Goal: Task Accomplishment & Management: Use online tool/utility

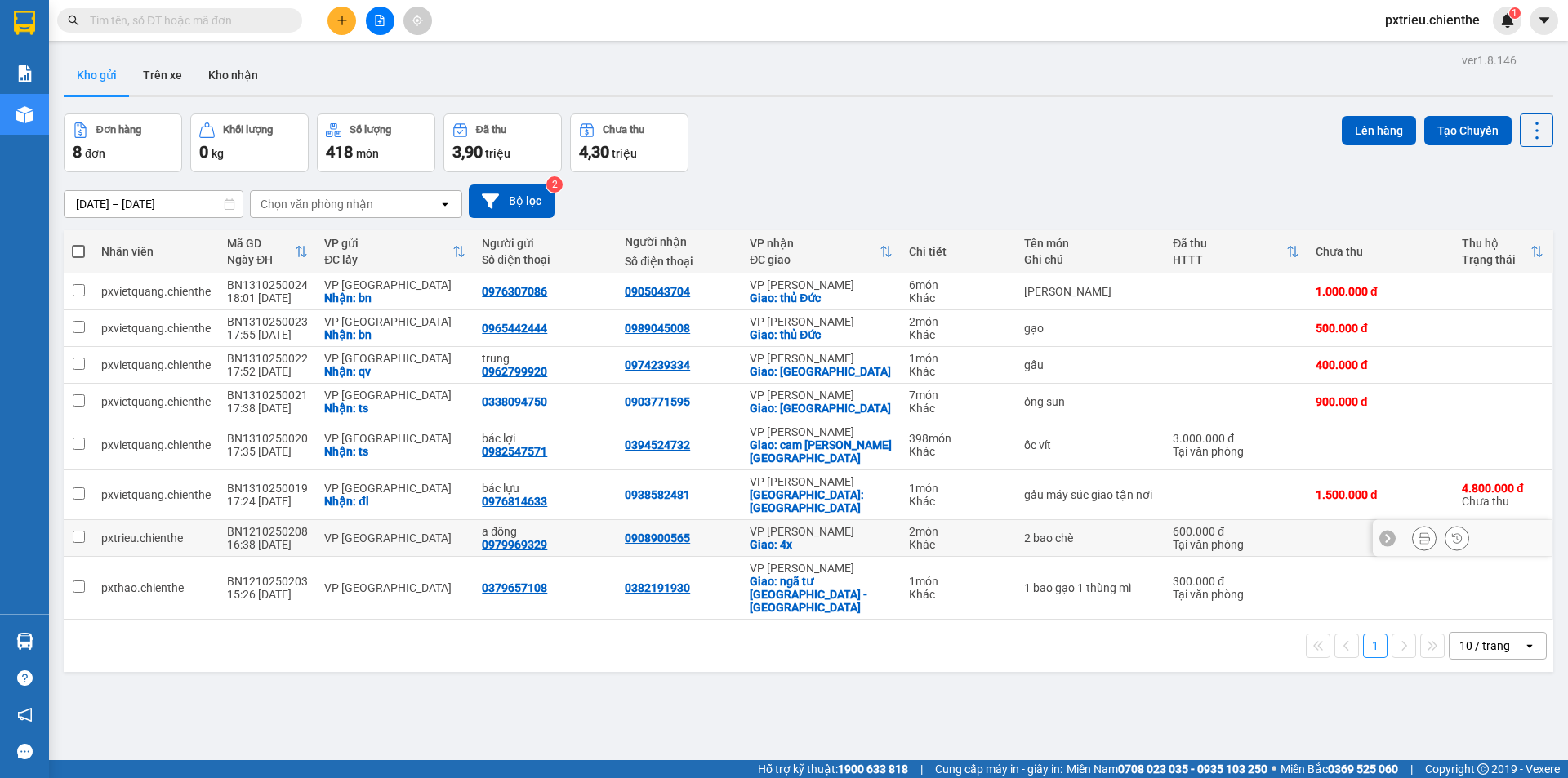
click at [333, 539] on td "VP [GEOGRAPHIC_DATA]" at bounding box center [395, 538] width 158 height 37
checkbox input "true"
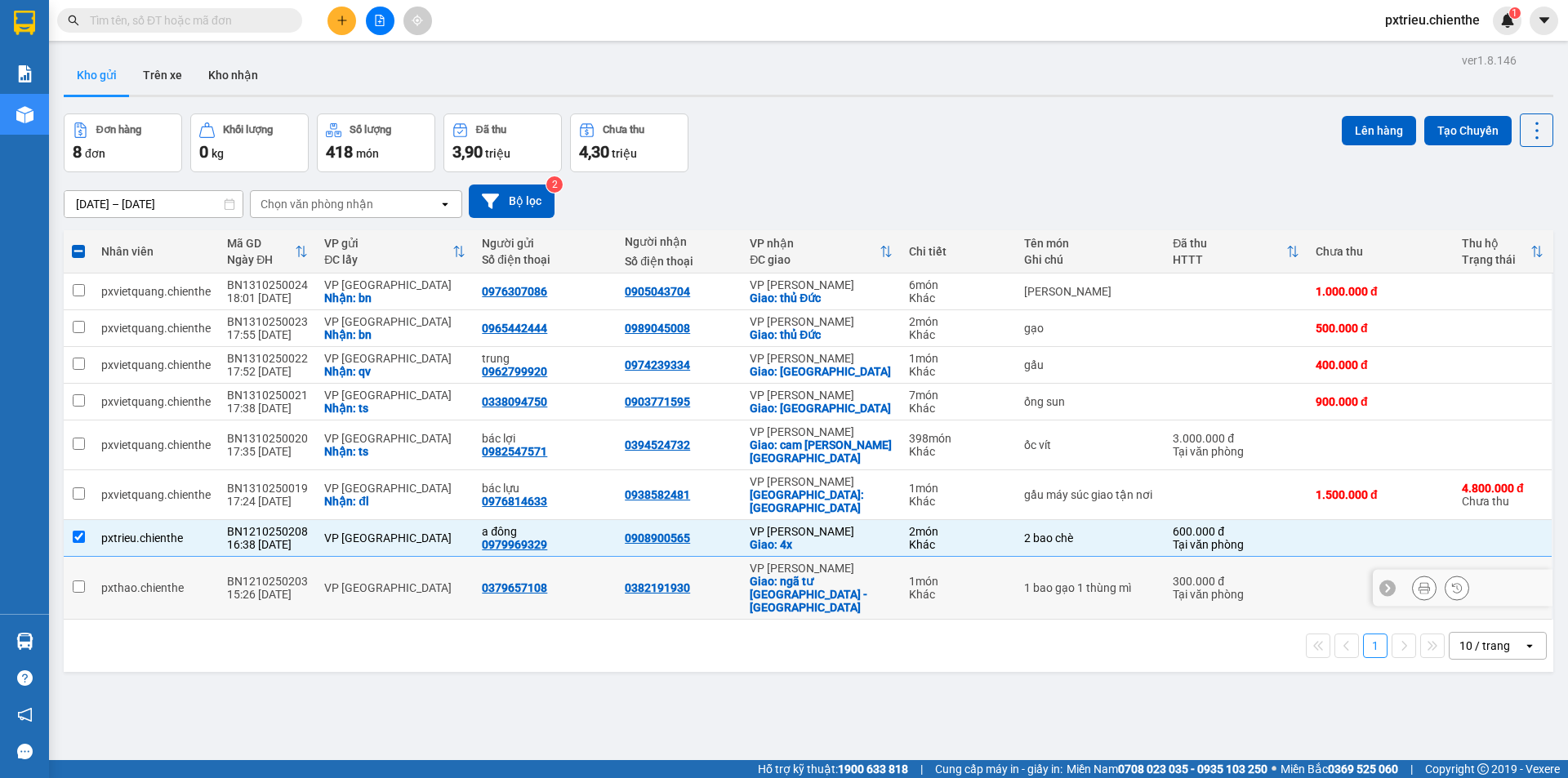
click at [343, 581] on div "VP [GEOGRAPHIC_DATA]" at bounding box center [395, 588] width 141 height 13
checkbox input "true"
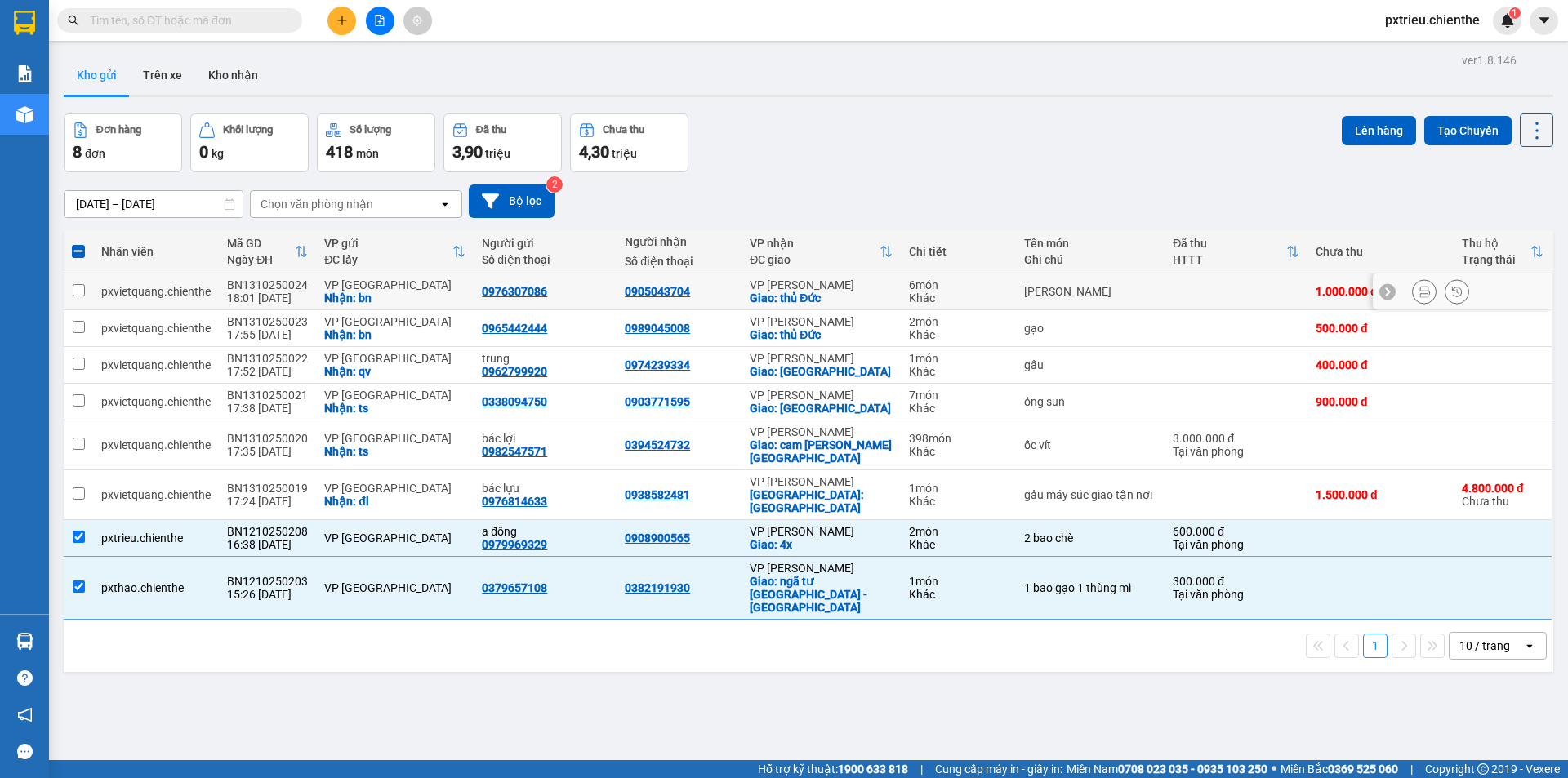
click at [360, 286] on div "VP [GEOGRAPHIC_DATA]" at bounding box center [395, 284] width 141 height 13
checkbox input "true"
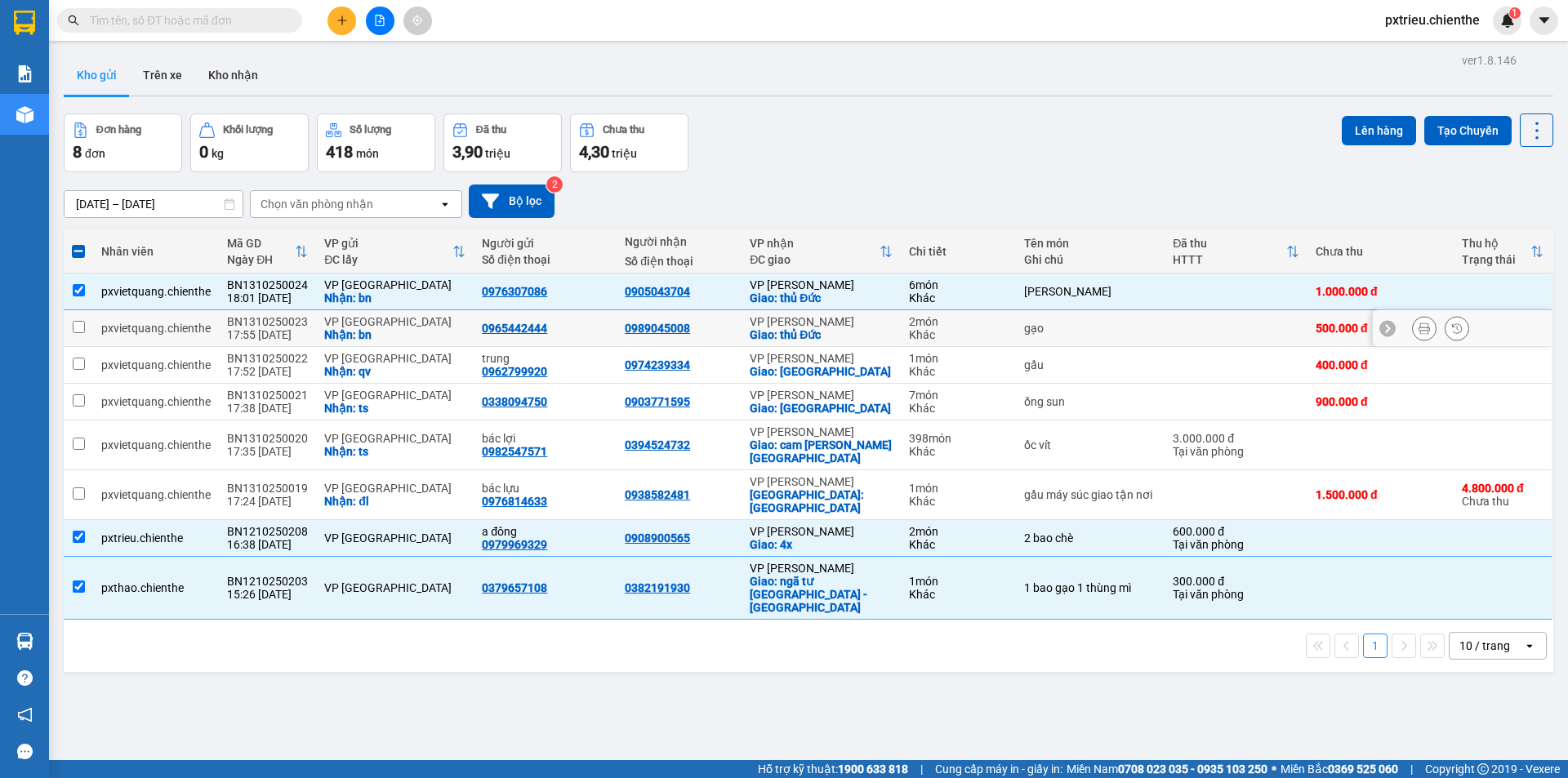
click at [361, 315] on div "VP [GEOGRAPHIC_DATA]" at bounding box center [395, 322] width 141 height 13
checkbox input "true"
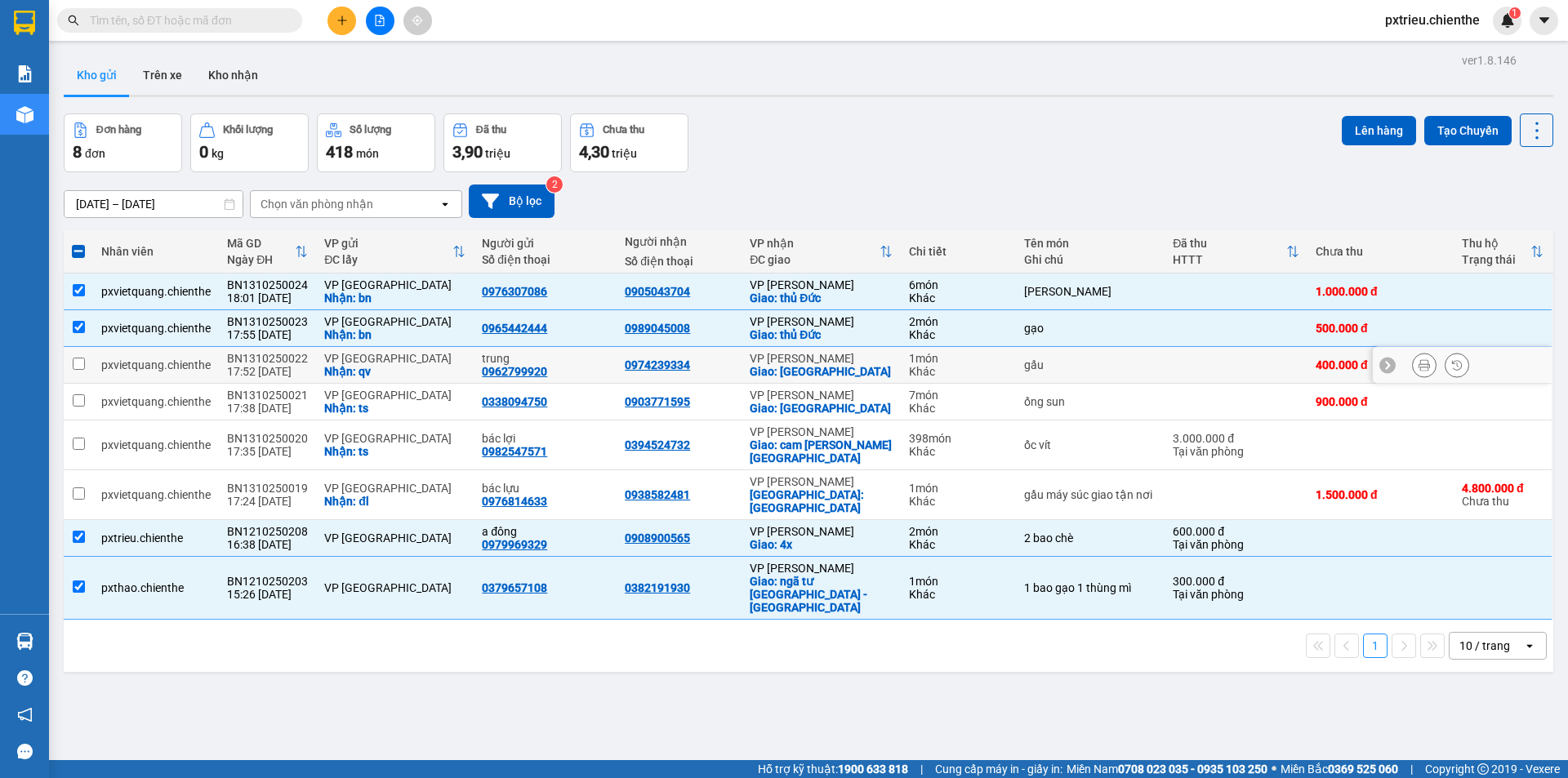
click at [363, 361] on div "VP [GEOGRAPHIC_DATA]" at bounding box center [395, 359] width 141 height 13
checkbox input "true"
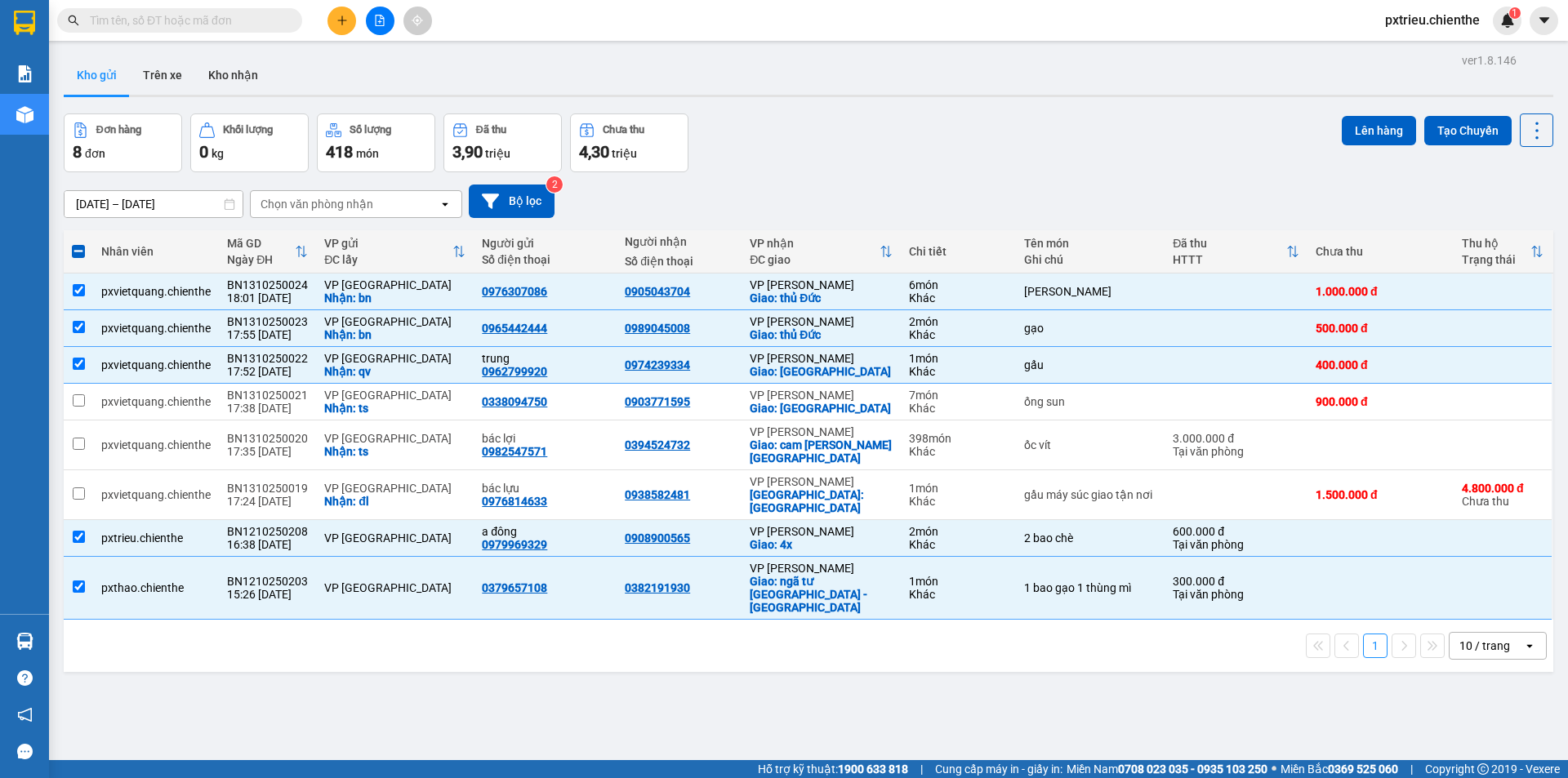
click at [958, 687] on div "ver 1.8.146 Kho gửi Trên xe Kho nhận Đơn hàng 8 đơn Khối lượng 0 kg Số lượng 41…" at bounding box center [808, 437] width 1503 height 778
click at [337, 412] on div "Nhận: ts" at bounding box center [395, 408] width 141 height 13
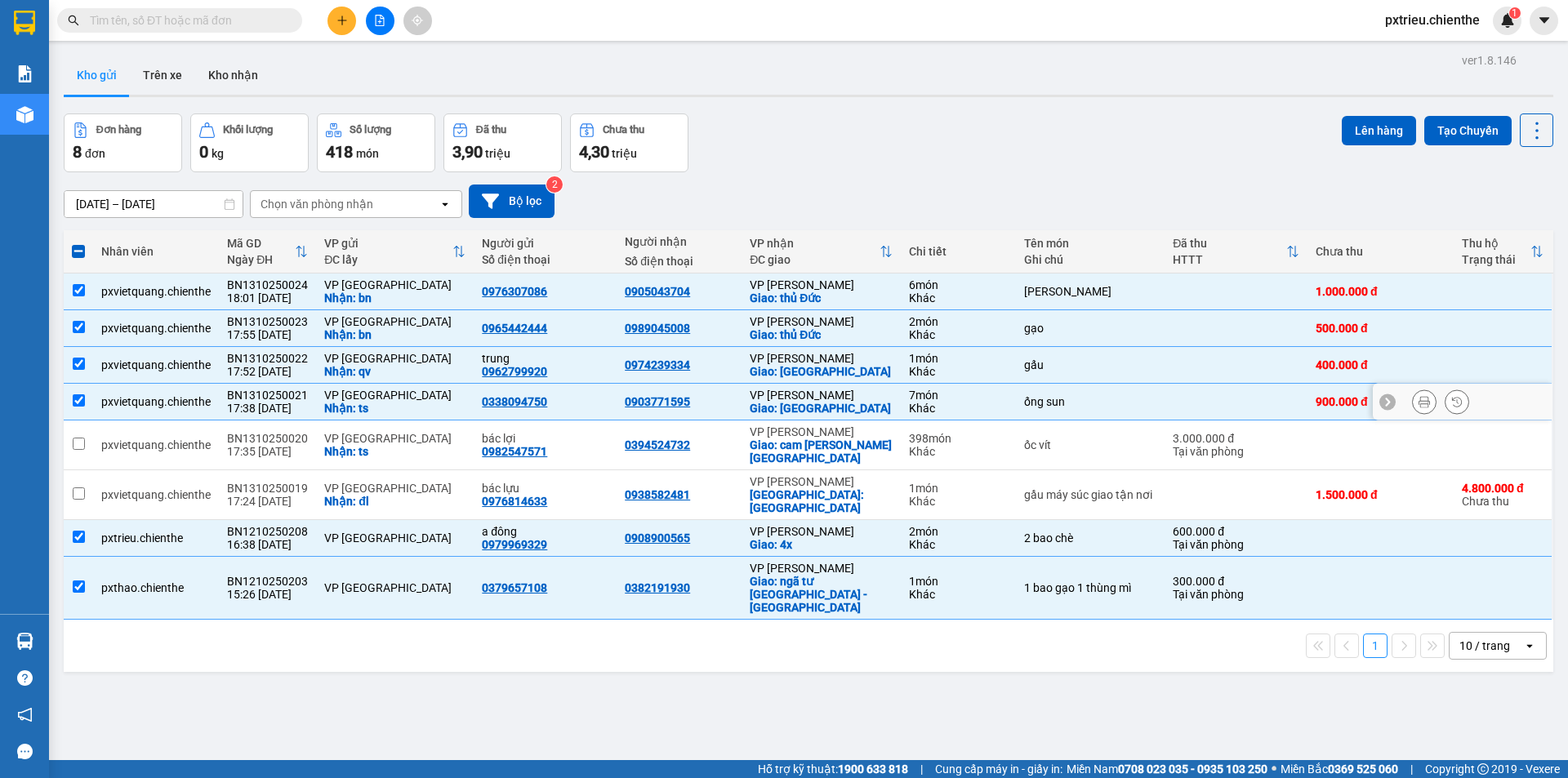
checkbox input "true"
click at [342, 436] on div "VP [GEOGRAPHIC_DATA]" at bounding box center [395, 438] width 141 height 13
checkbox input "true"
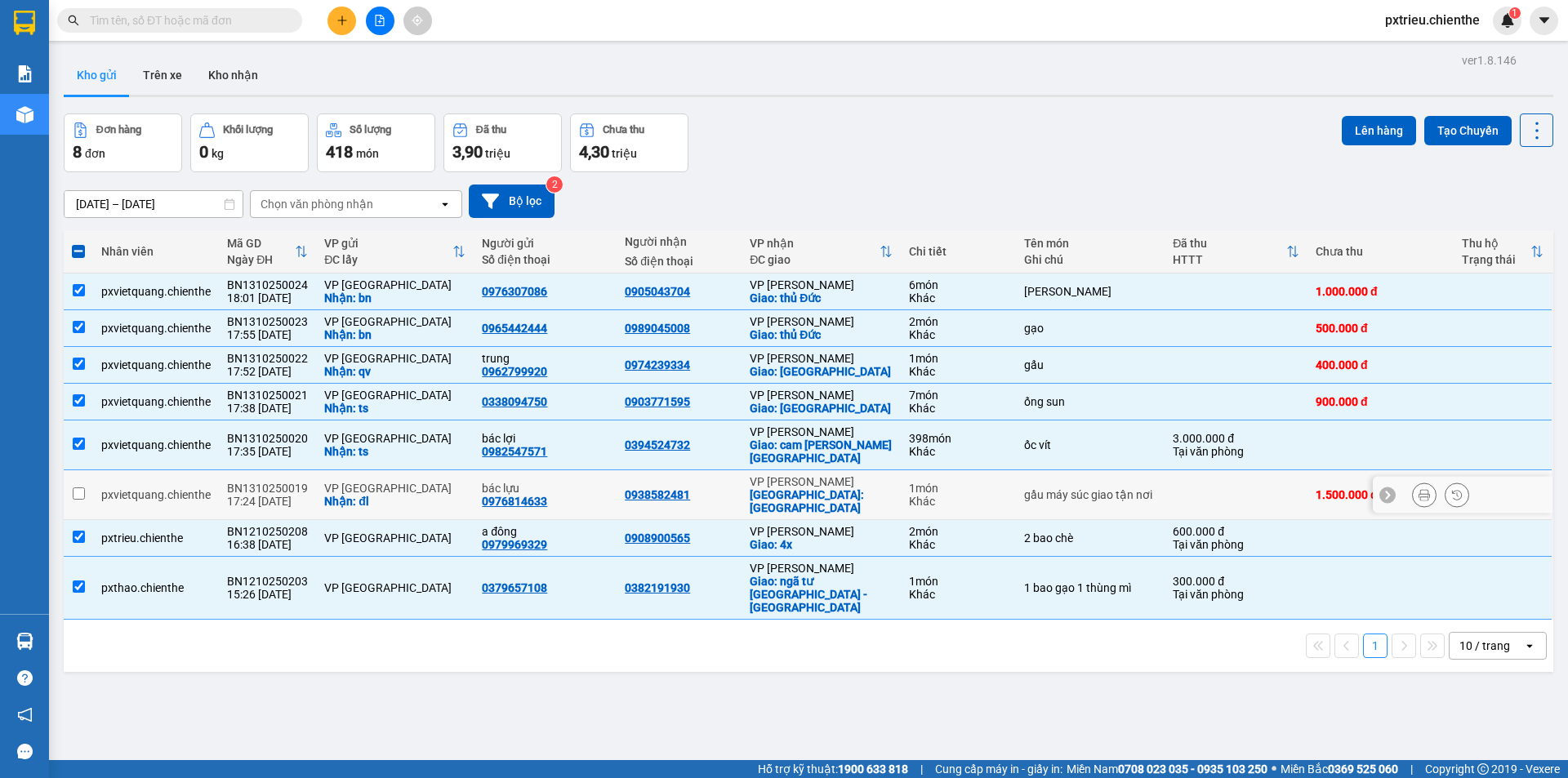
click at [328, 473] on td "VP [GEOGRAPHIC_DATA]: đl" at bounding box center [395, 495] width 158 height 50
checkbox input "true"
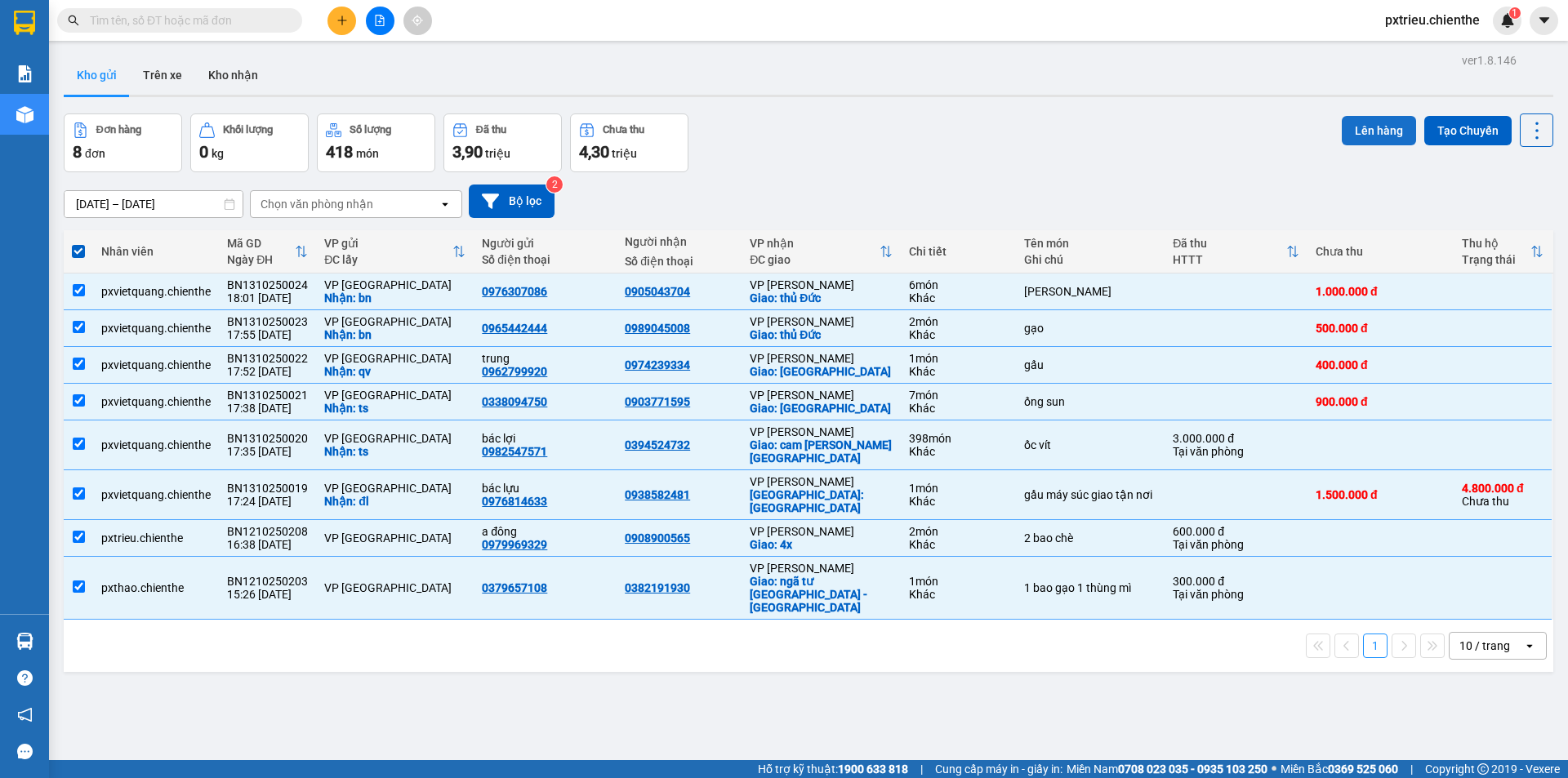
click at [1375, 129] on button "Lên hàng" at bounding box center [1379, 130] width 74 height 29
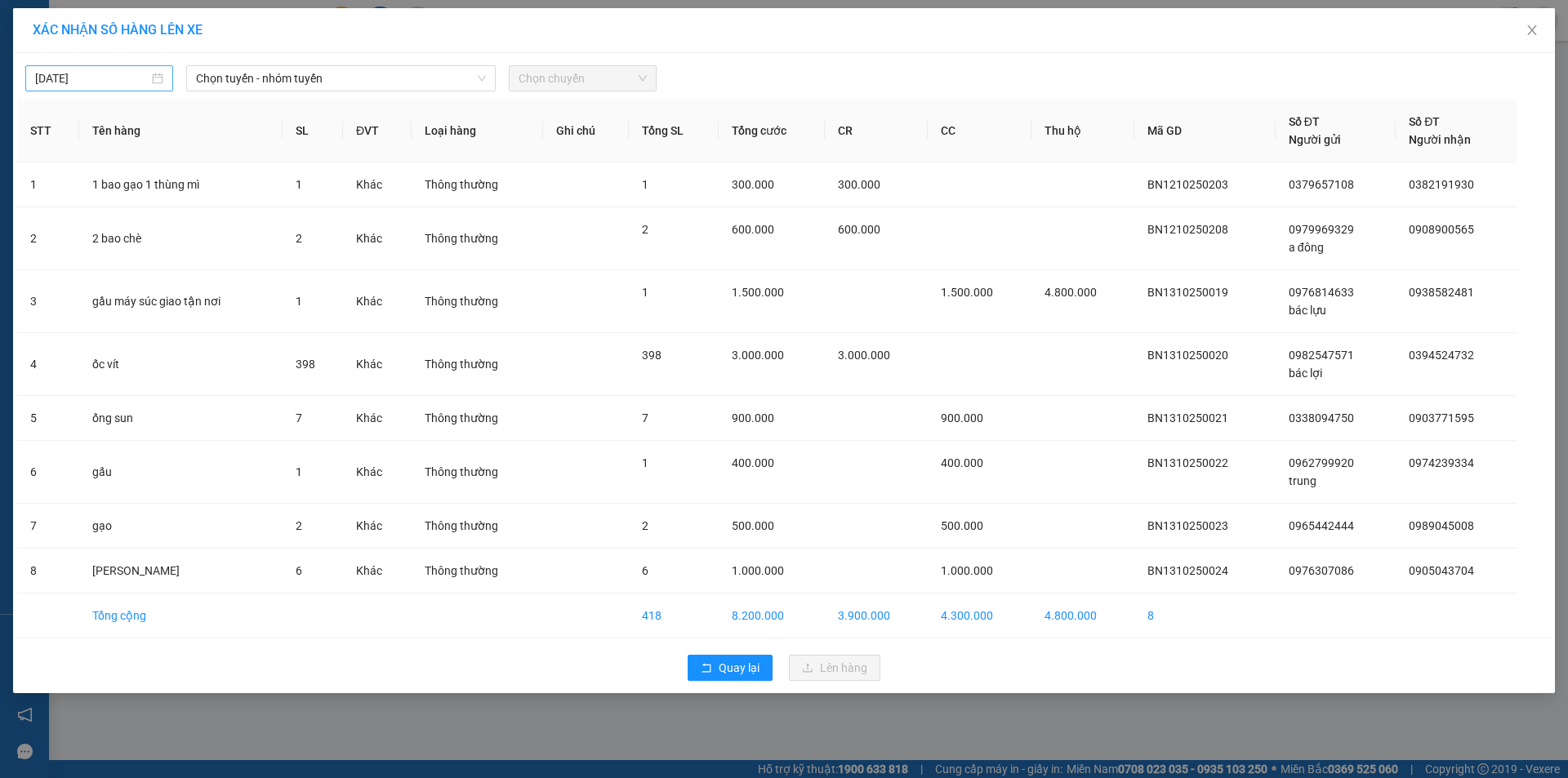
click at [152, 66] on div "[DATE]" at bounding box center [99, 78] width 148 height 26
click at [100, 226] on div "14" at bounding box center [109, 222] width 20 height 20
type input "[DATE]"
click at [327, 78] on span "Chọn tuyến - nhóm tuyến" at bounding box center [341, 78] width 290 height 24
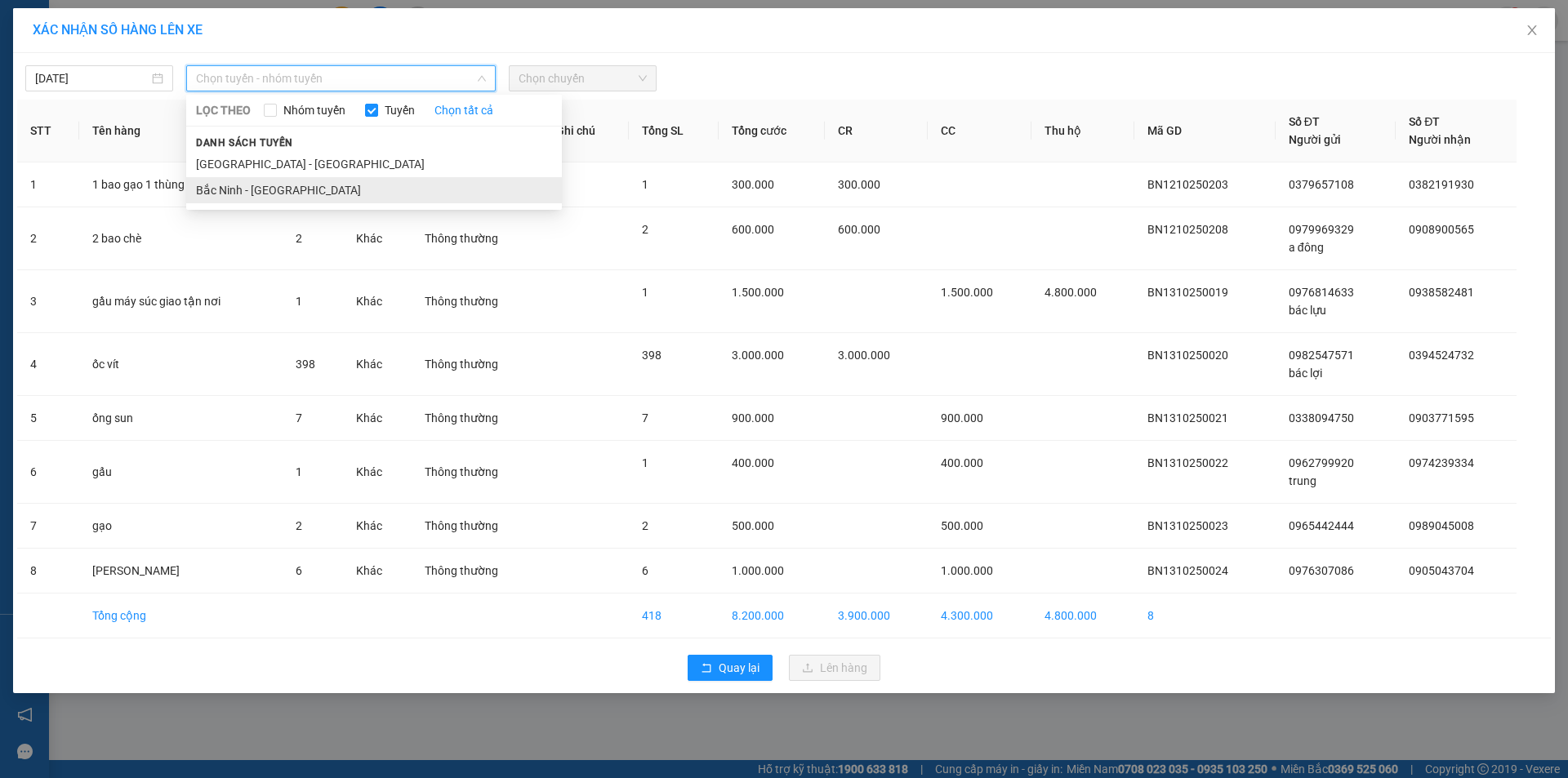
click at [298, 193] on li "Bắc Ninh - [GEOGRAPHIC_DATA]" at bounding box center [374, 190] width 376 height 26
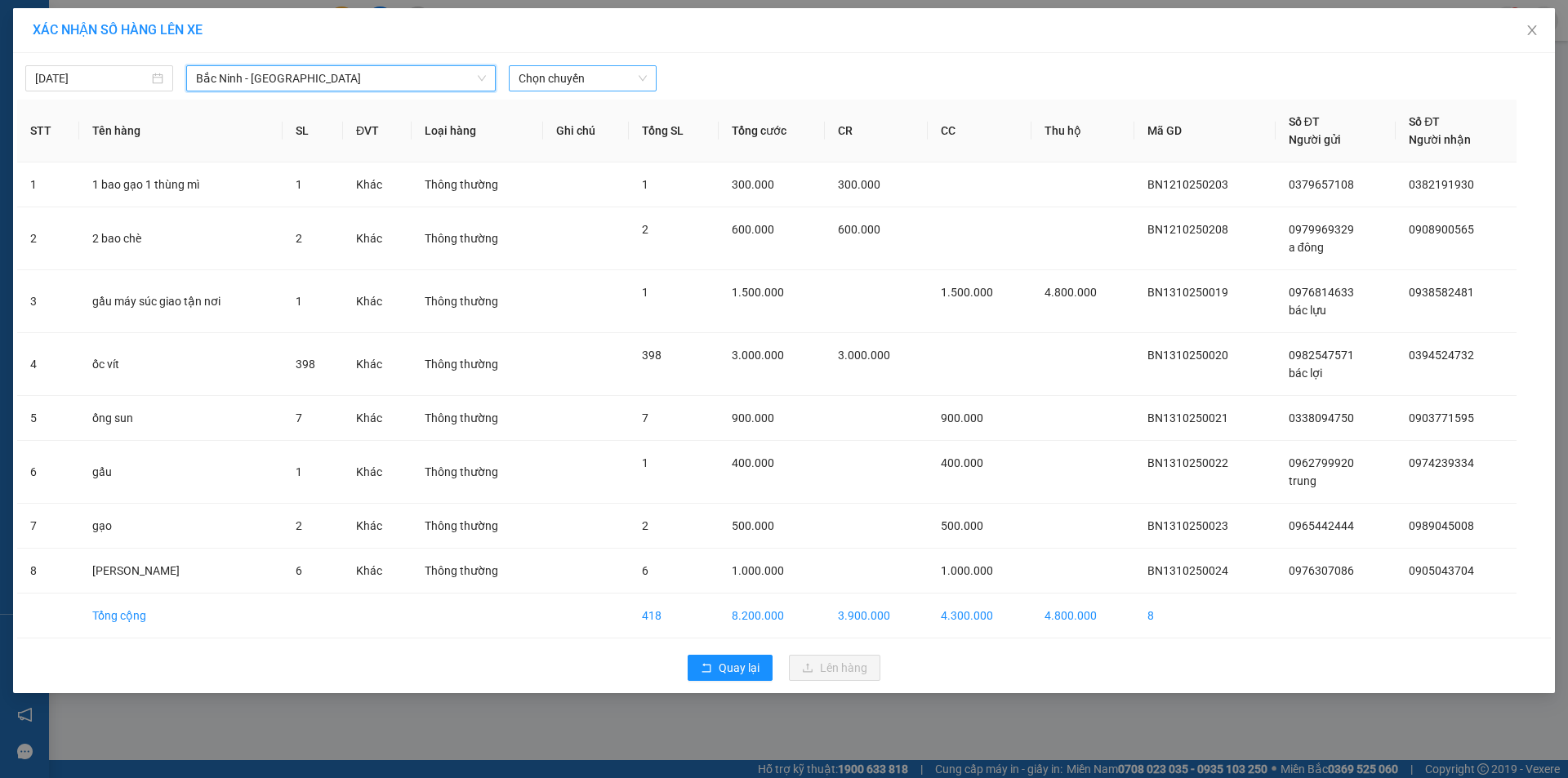
click at [614, 71] on span "Chọn chuyến" at bounding box center [583, 78] width 129 height 24
click at [578, 145] on div "05:00" at bounding box center [582, 138] width 128 height 18
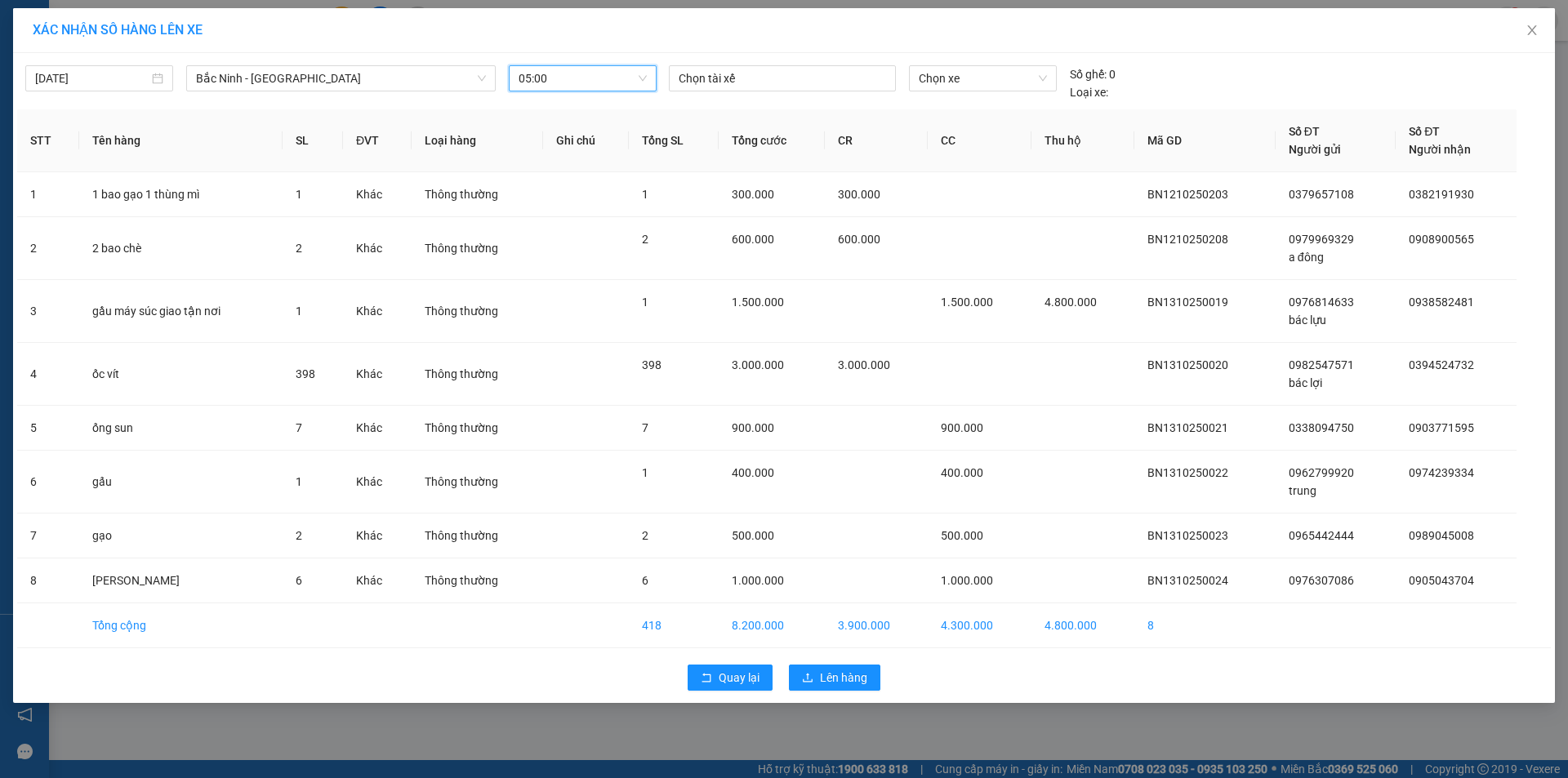
click at [620, 80] on span "05:00" at bounding box center [583, 78] width 129 height 24
click at [560, 160] on div "05:10" at bounding box center [582, 163] width 128 height 18
click at [783, 79] on div at bounding box center [783, 79] width 219 height 20
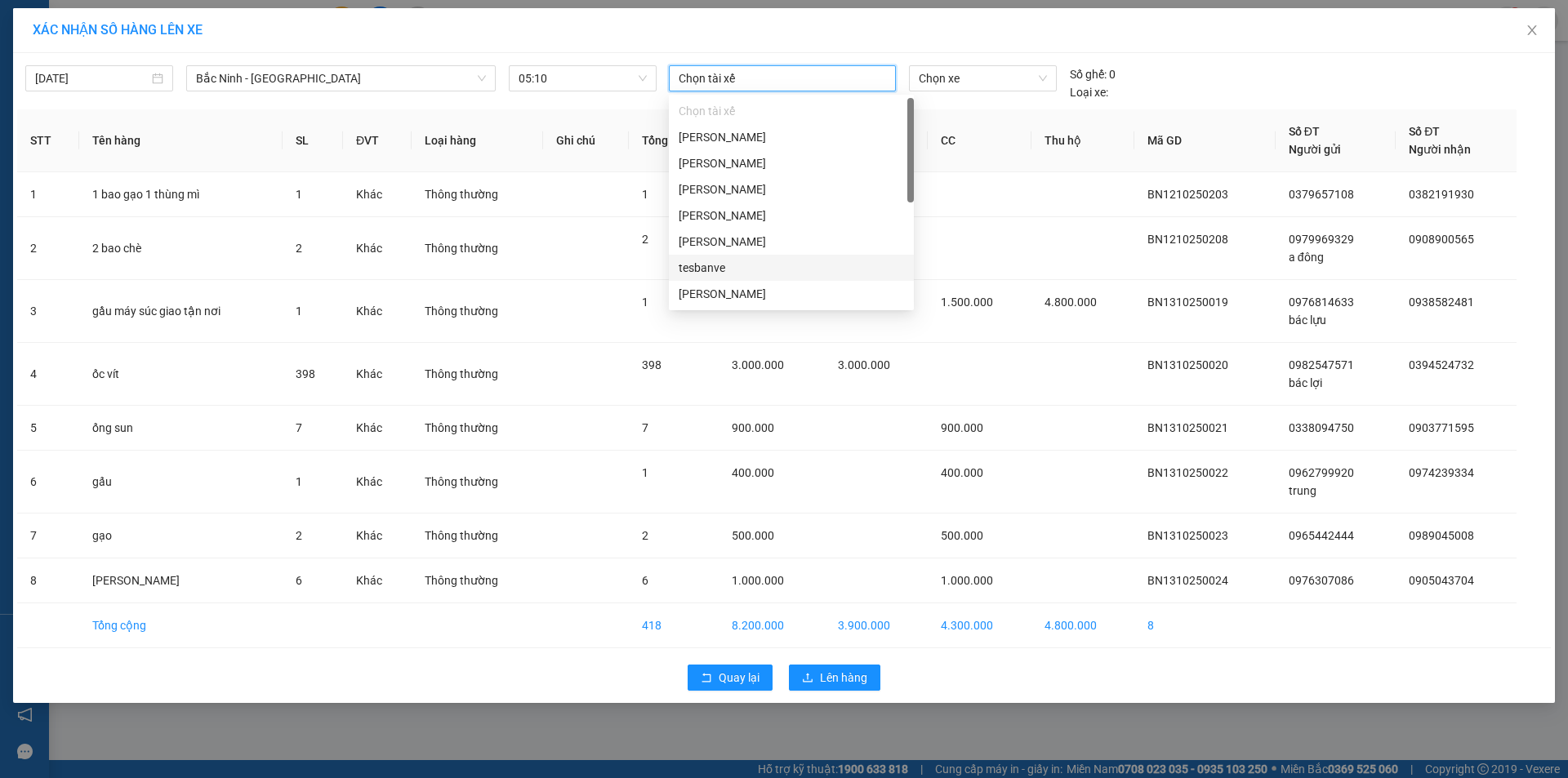
click at [744, 276] on div "tesbanve" at bounding box center [791, 268] width 226 height 18
click at [771, 180] on div "[PERSON_NAME]" at bounding box center [791, 189] width 226 height 18
click at [990, 86] on span "Chọn xe" at bounding box center [982, 78] width 128 height 24
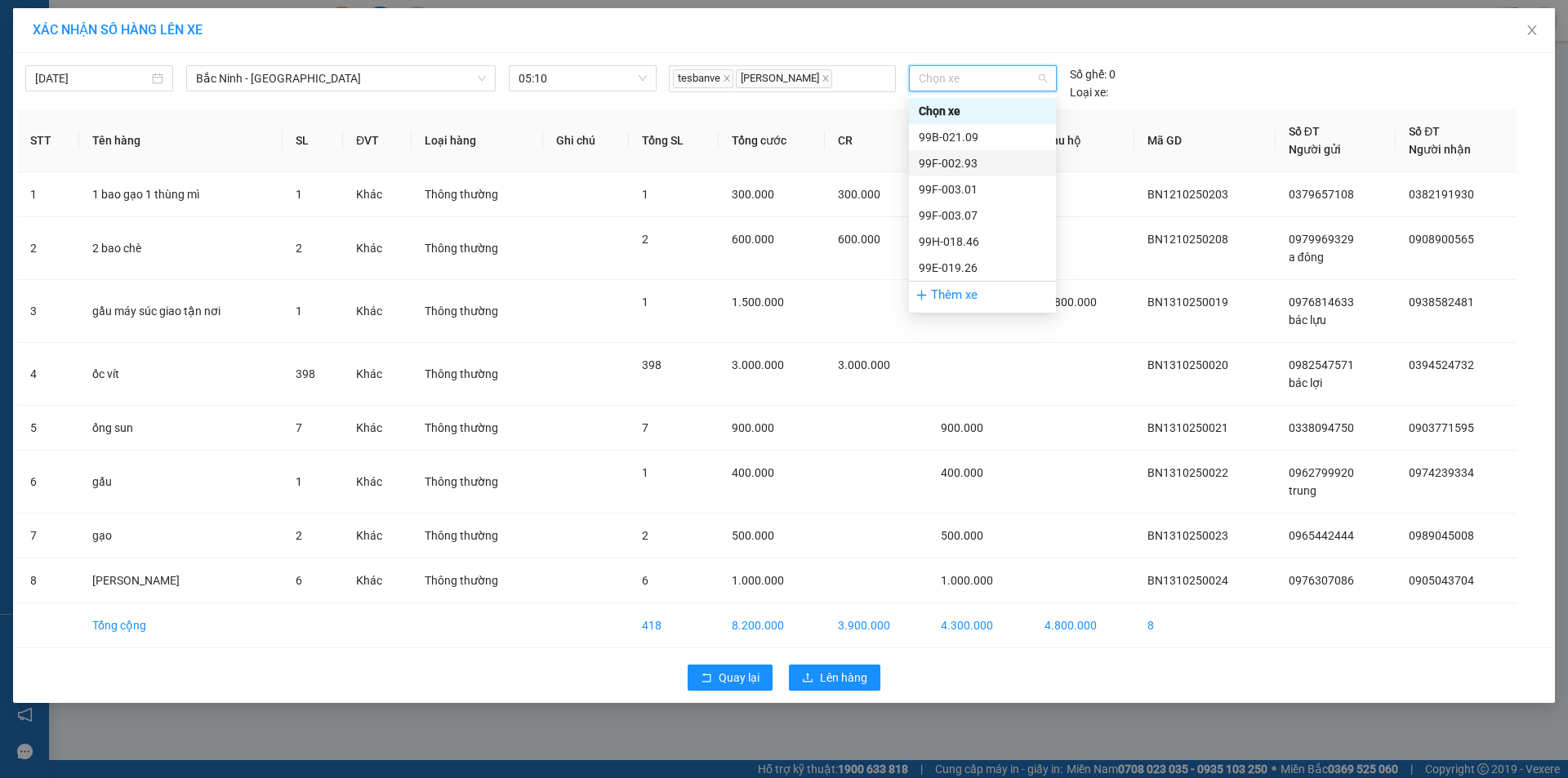
click at [985, 154] on div "99F-002.93" at bounding box center [982, 163] width 128 height 18
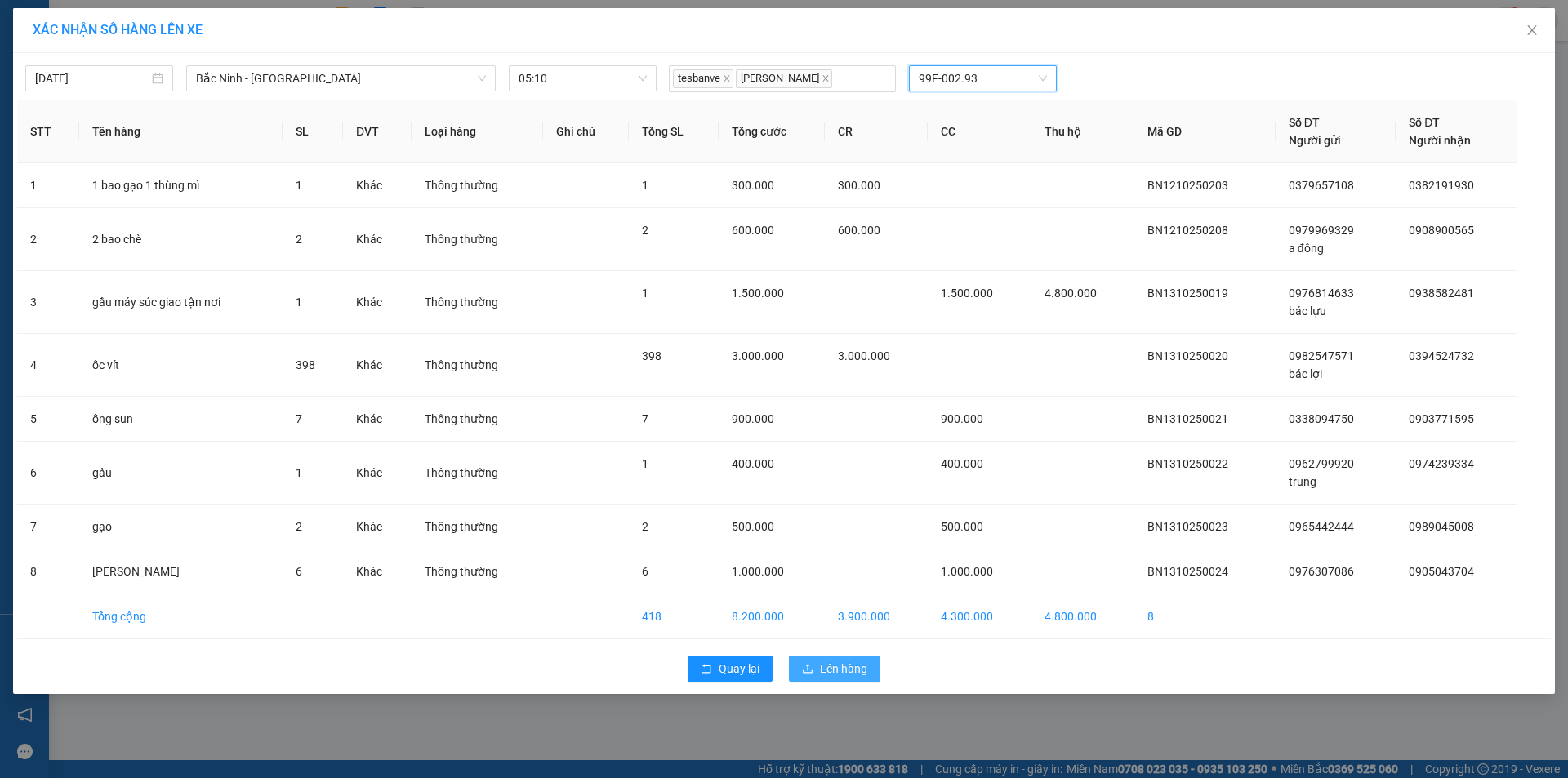
click at [832, 667] on span "Lên hàng" at bounding box center [843, 669] width 47 height 18
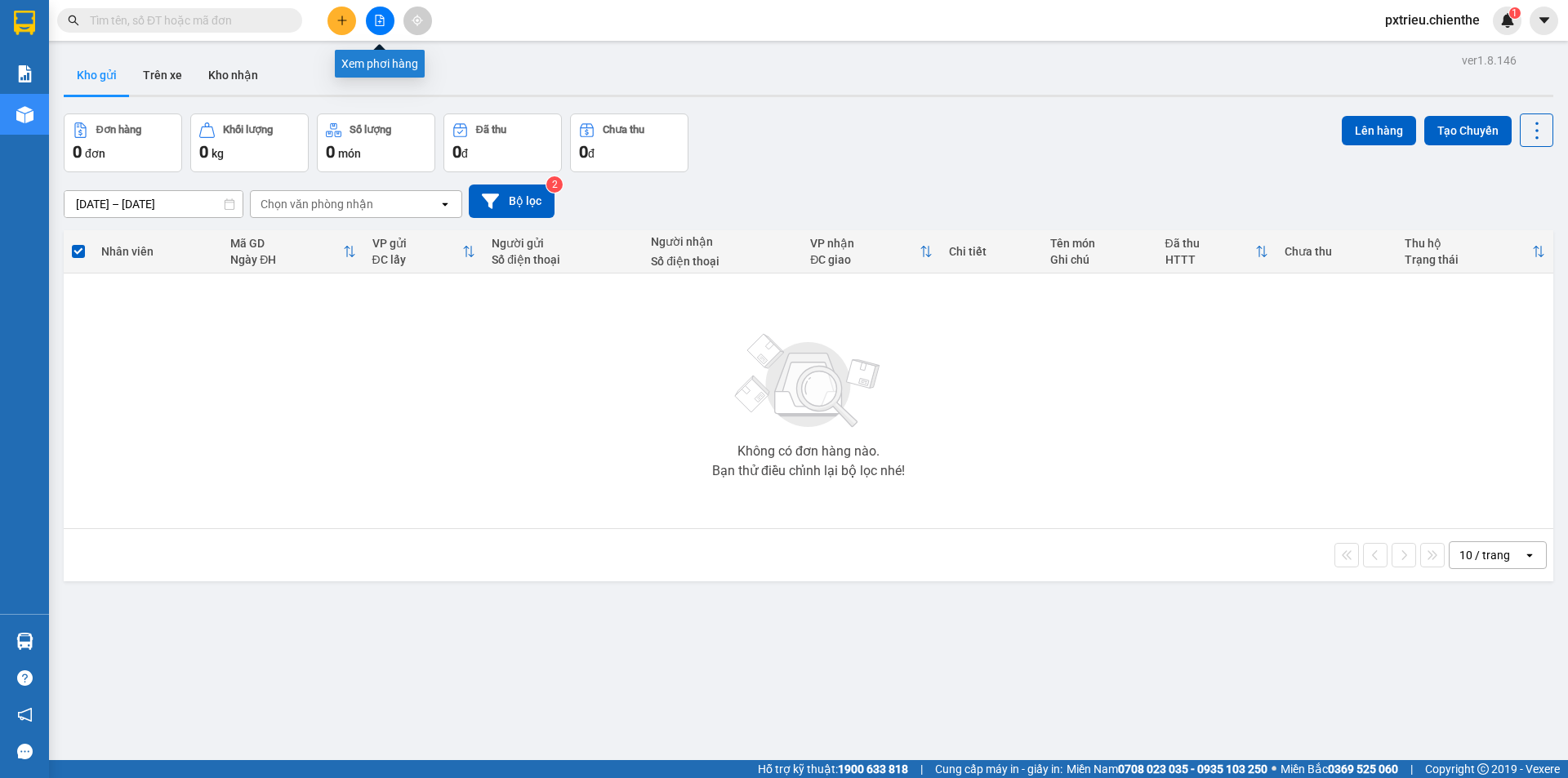
click at [386, 22] on button at bounding box center [380, 21] width 29 height 29
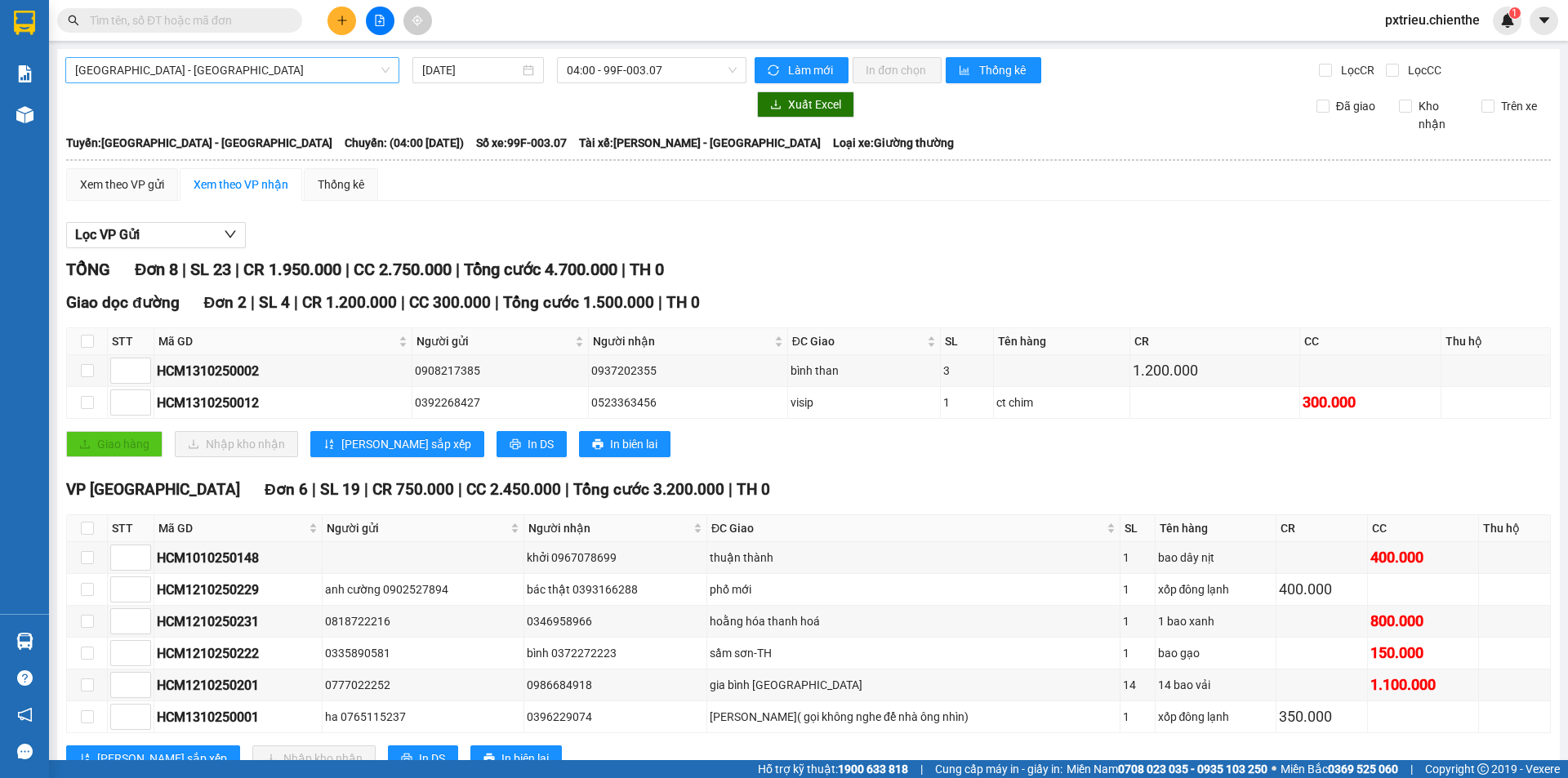
click at [240, 71] on span "[GEOGRAPHIC_DATA] - [GEOGRAPHIC_DATA]" at bounding box center [232, 70] width 314 height 24
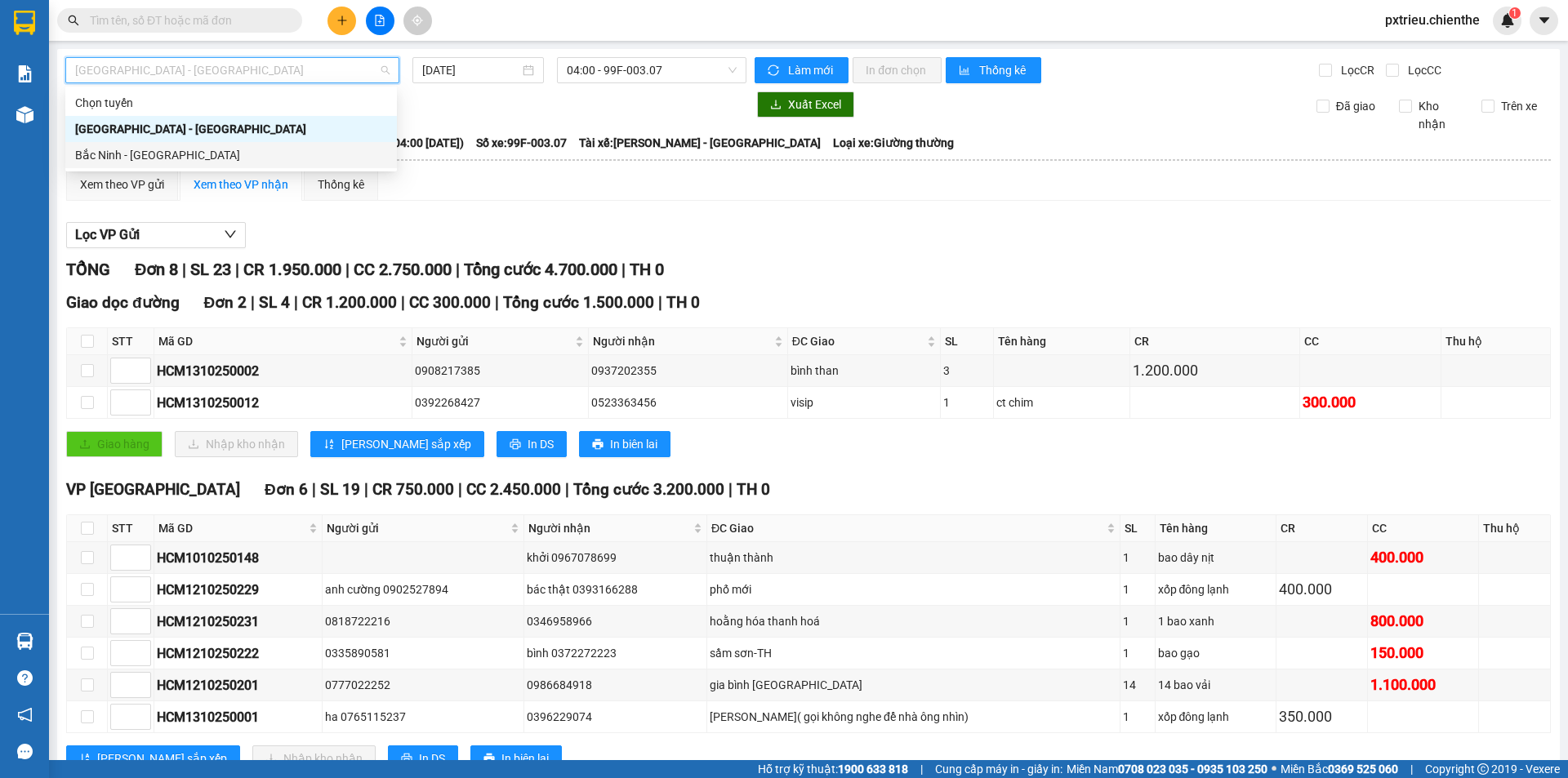
click at [159, 154] on div "Bắc Ninh - [GEOGRAPHIC_DATA]" at bounding box center [231, 155] width 312 height 18
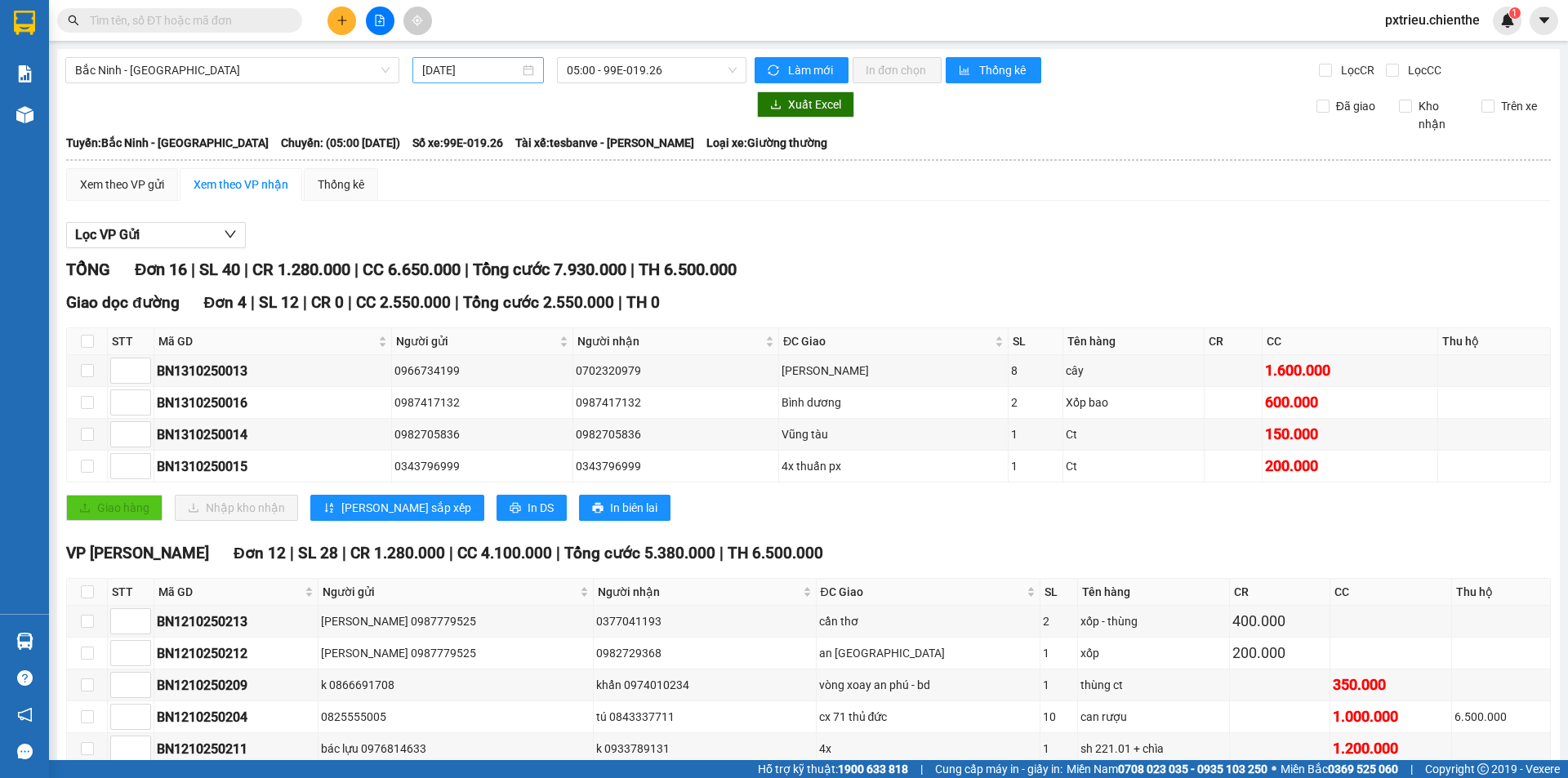
click at [523, 75] on div "[DATE]" at bounding box center [478, 71] width 112 height 18
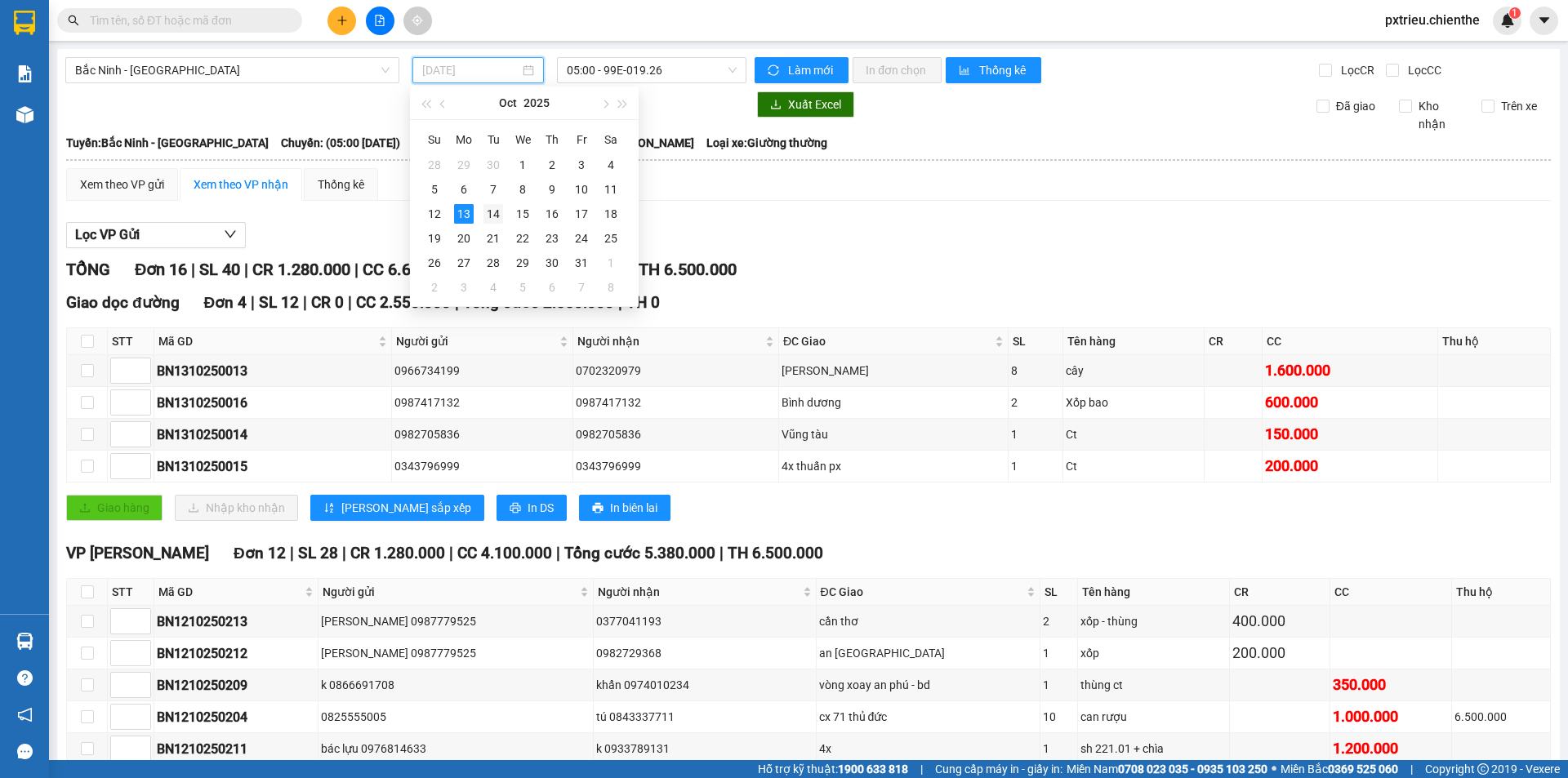
click at [479, 215] on td "14" at bounding box center [493, 214] width 29 height 24
type input "[DATE]"
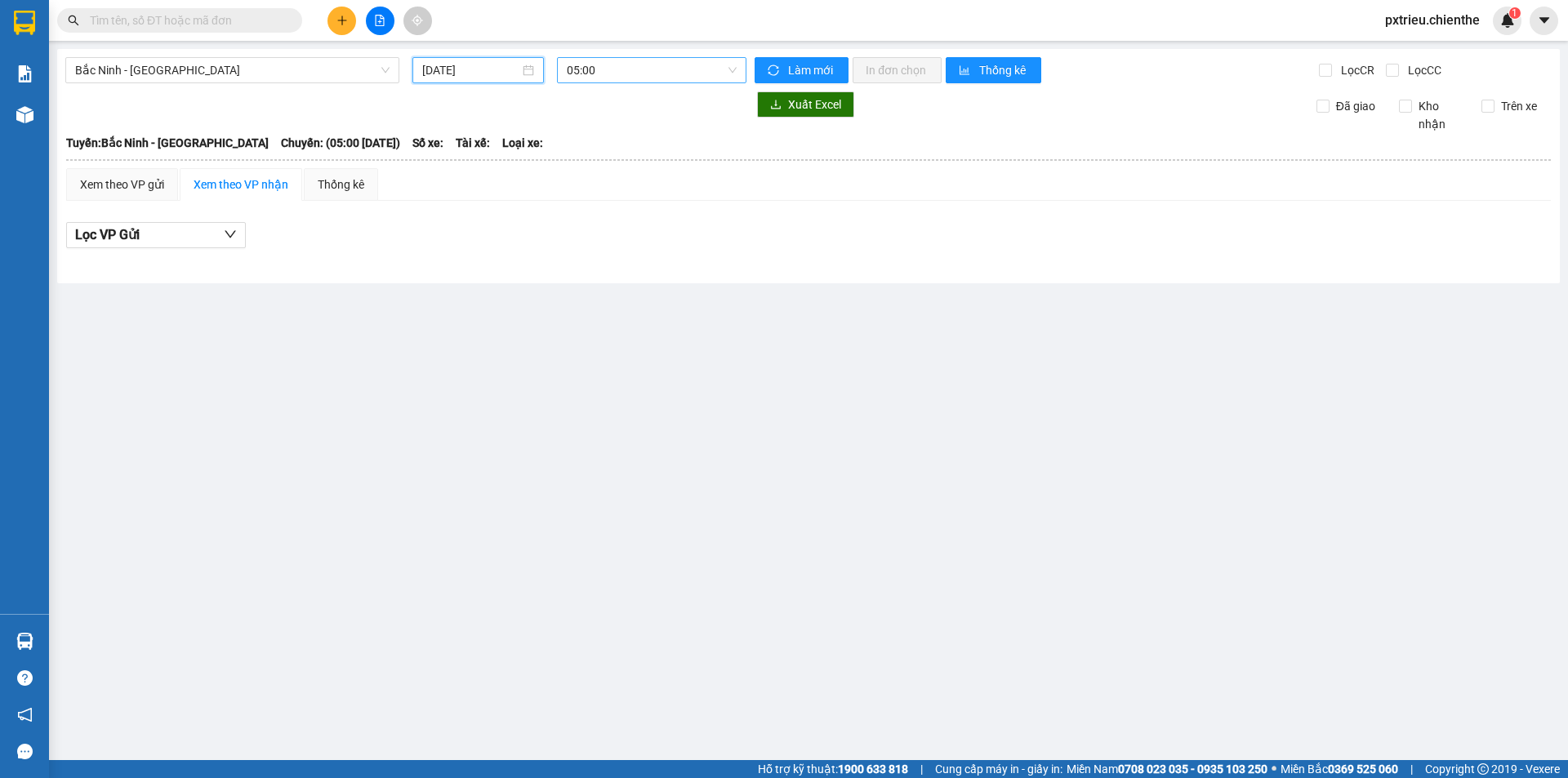
click at [630, 69] on span "05:00" at bounding box center [652, 70] width 170 height 24
click at [608, 152] on div "05:10 - 99F-002.93" at bounding box center [630, 155] width 128 height 18
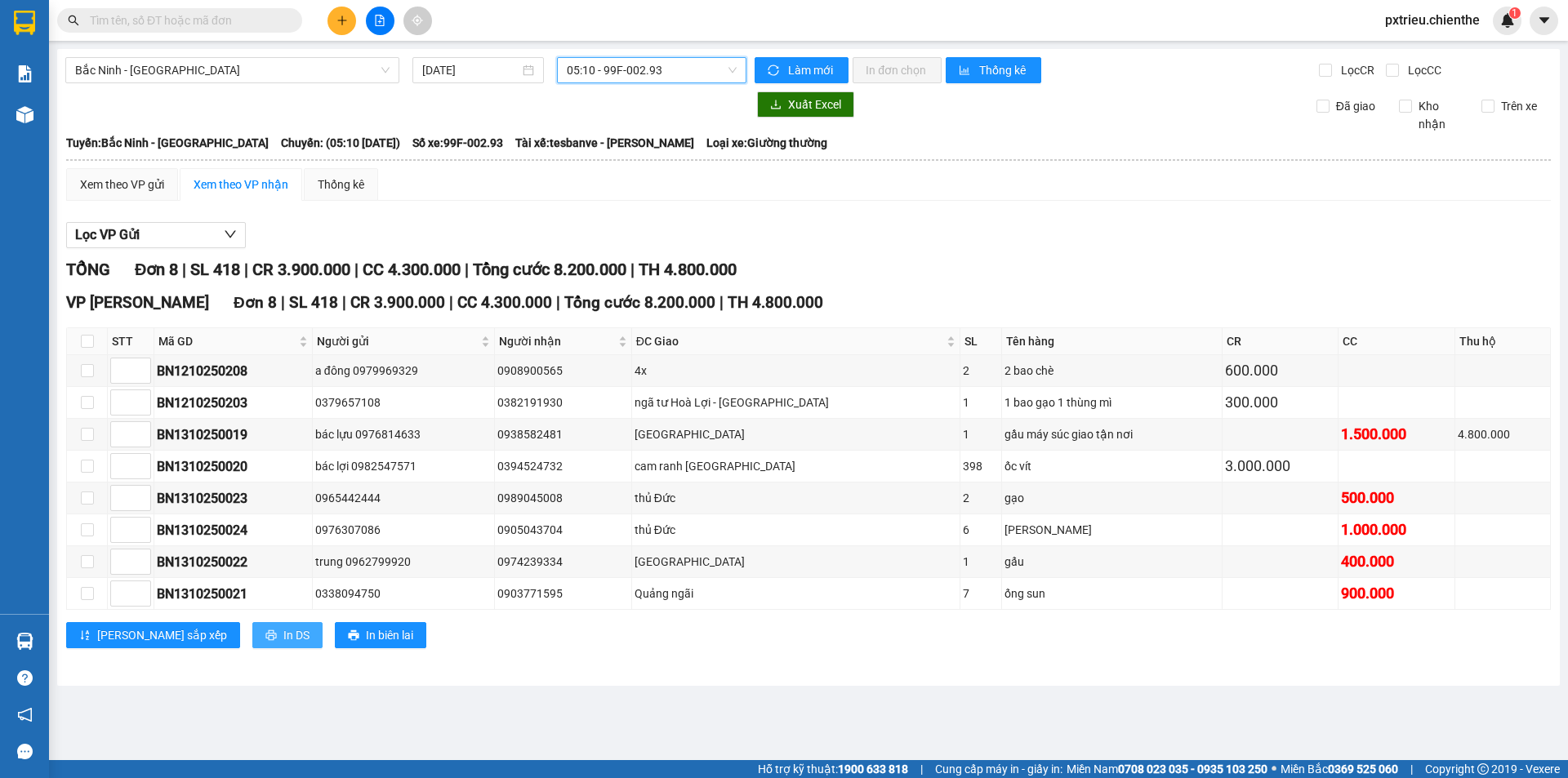
click at [284, 640] on span "In DS" at bounding box center [296, 636] width 26 height 18
